Goal: Task Accomplishment & Management: Use online tool/utility

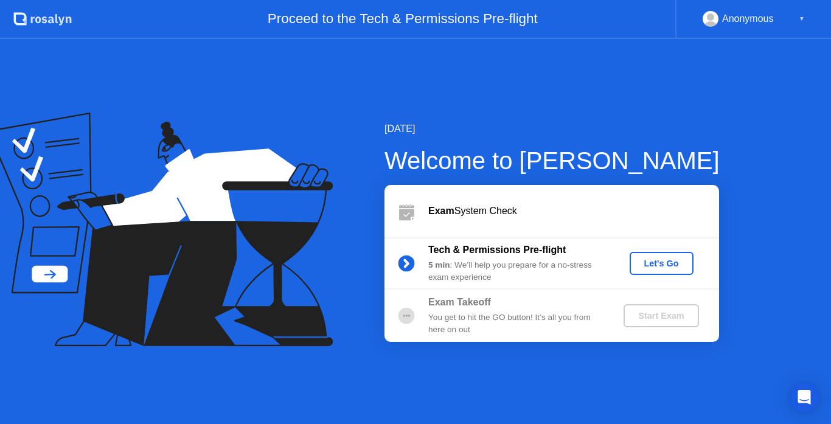
click at [665, 268] on div "Let's Go" at bounding box center [661, 263] width 54 height 10
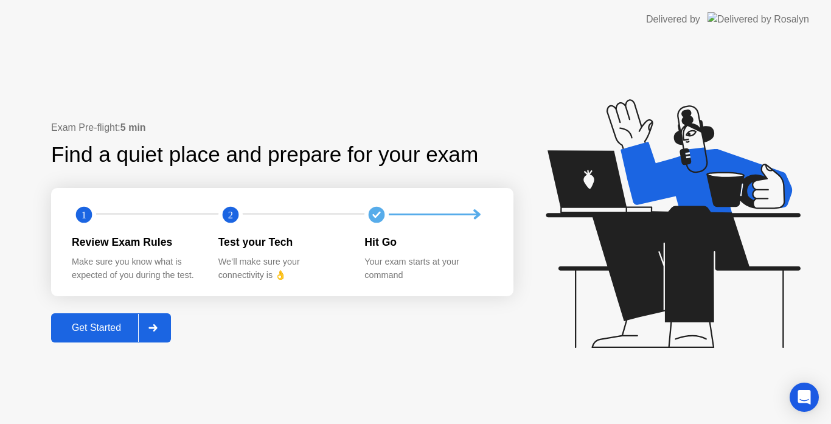
click at [102, 332] on div "Get Started" at bounding box center [96, 327] width 83 height 11
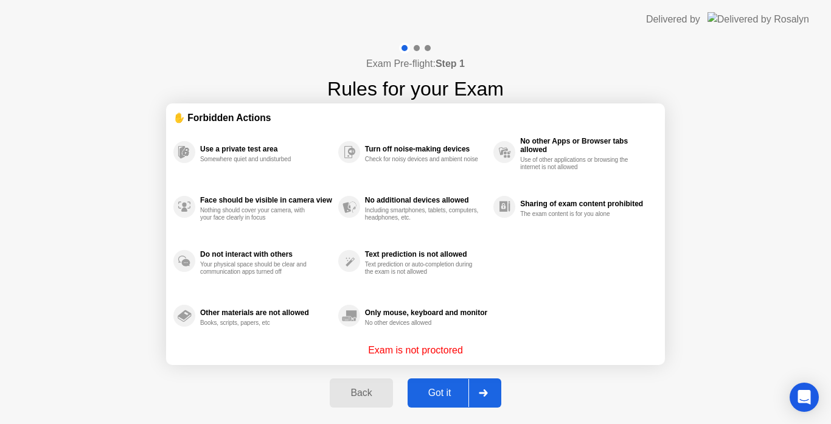
click at [450, 398] on div "Got it" at bounding box center [439, 392] width 57 height 11
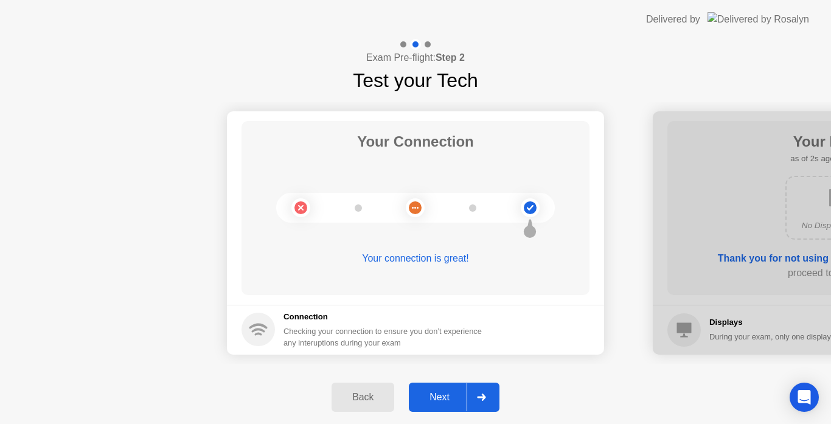
click at [428, 394] on div "Next" at bounding box center [439, 397] width 54 height 11
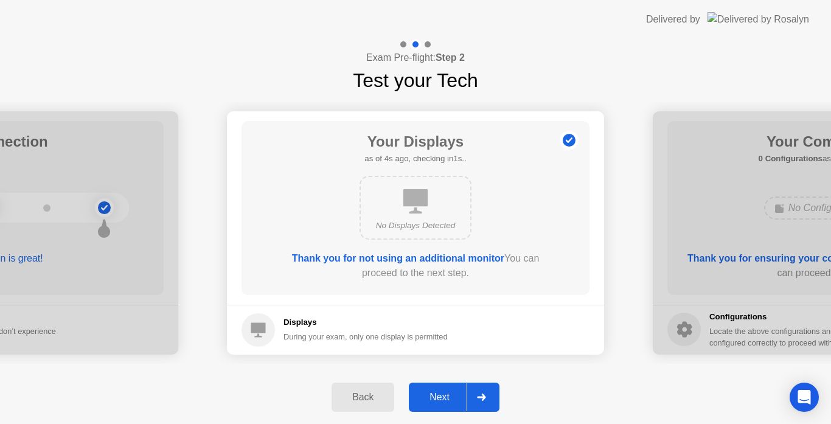
click at [446, 389] on button "Next" at bounding box center [454, 397] width 91 height 29
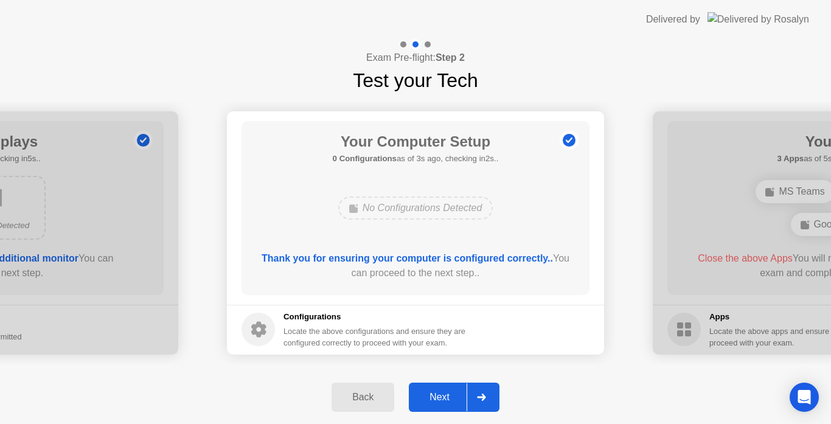
click at [445, 397] on div "Next" at bounding box center [439, 397] width 54 height 11
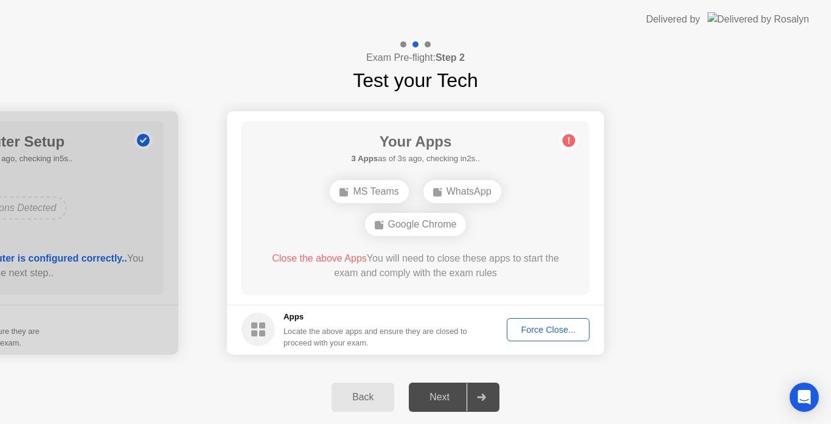
click at [564, 334] on div "Force Close..." at bounding box center [548, 330] width 74 height 10
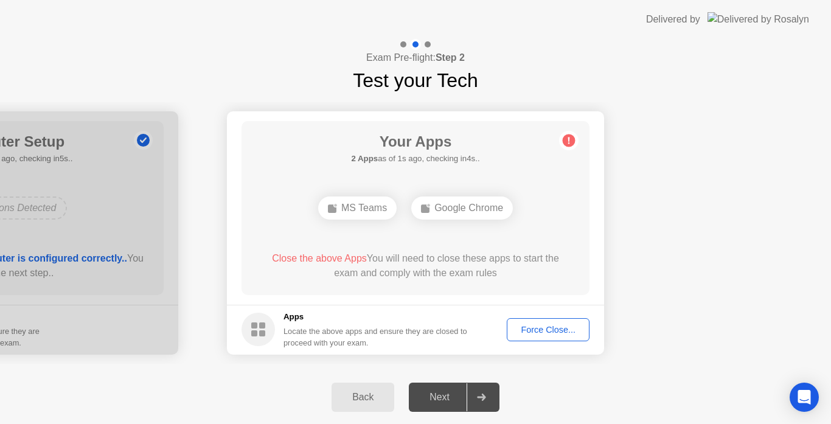
click at [570, 139] on circle at bounding box center [569, 140] width 13 height 13
click at [538, 333] on div "Force Close..." at bounding box center [548, 330] width 74 height 10
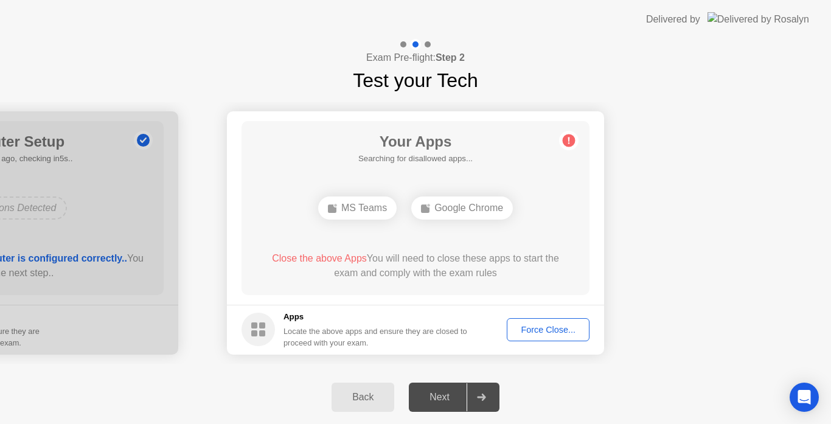
click at [572, 329] on div "Force Close..." at bounding box center [548, 330] width 74 height 10
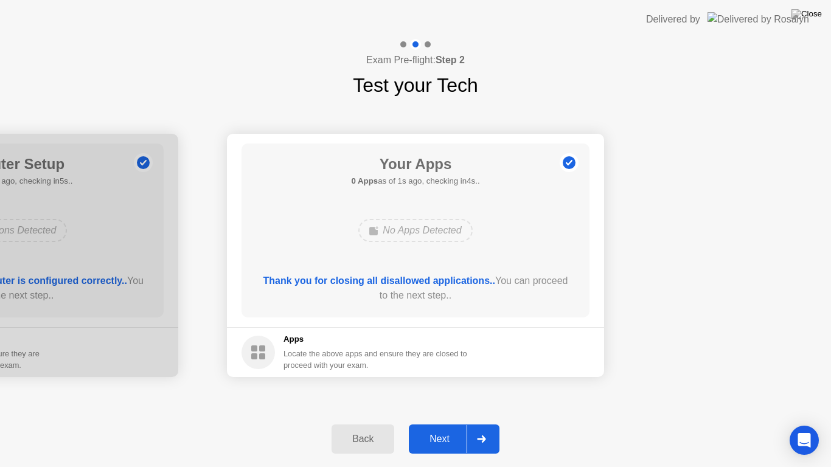
click at [449, 423] on div "Next" at bounding box center [439, 439] width 54 height 11
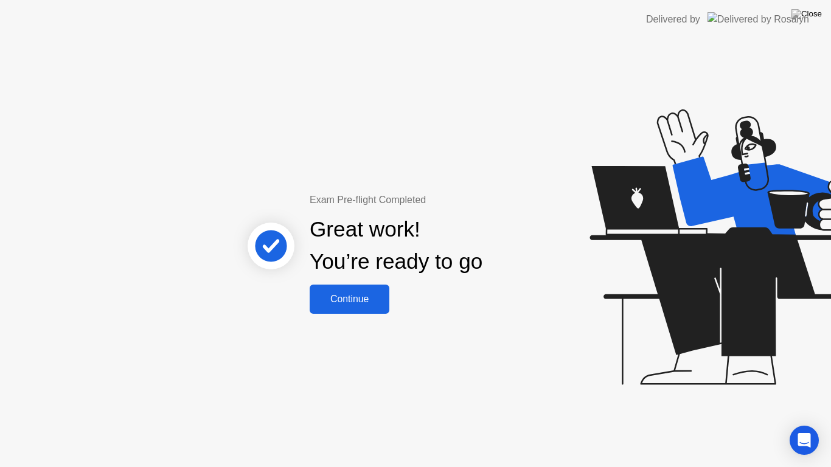
click at [471, 317] on div "Exam Pre-flight Completed Great work! You’re ready to go Continue" at bounding box center [415, 253] width 831 height 428
click at [365, 305] on div "Continue" at bounding box center [349, 299] width 72 height 11
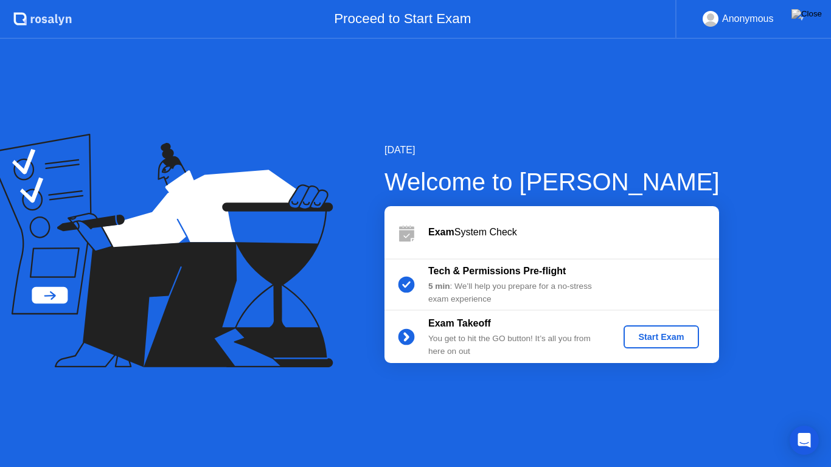
click at [497, 423] on div "[DATE] Welcome to [PERSON_NAME] Exam System Check Tech & Permissions Pre-flight…" at bounding box center [415, 253] width 831 height 428
click at [664, 334] on div "Start Exam" at bounding box center [660, 337] width 65 height 10
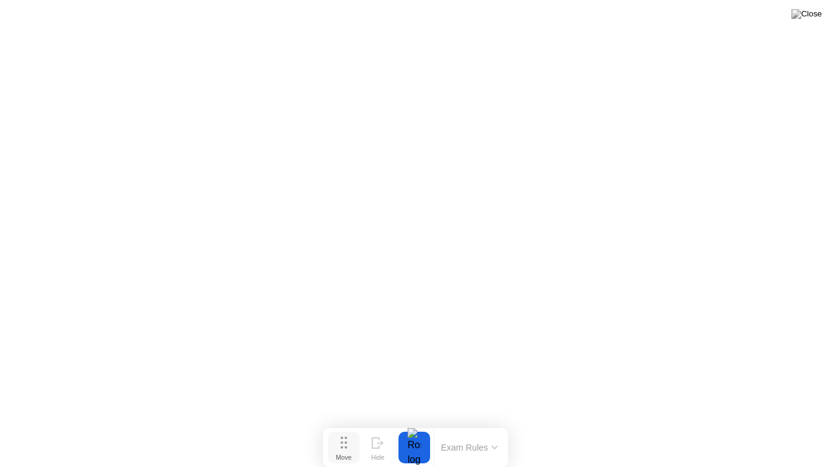
click at [338, 423] on button "Move" at bounding box center [344, 448] width 32 height 32
click at [813, 15] on img at bounding box center [806, 14] width 30 height 10
click at [813, 12] on img at bounding box center [806, 14] width 30 height 10
